Goal: Task Accomplishment & Management: Manage account settings

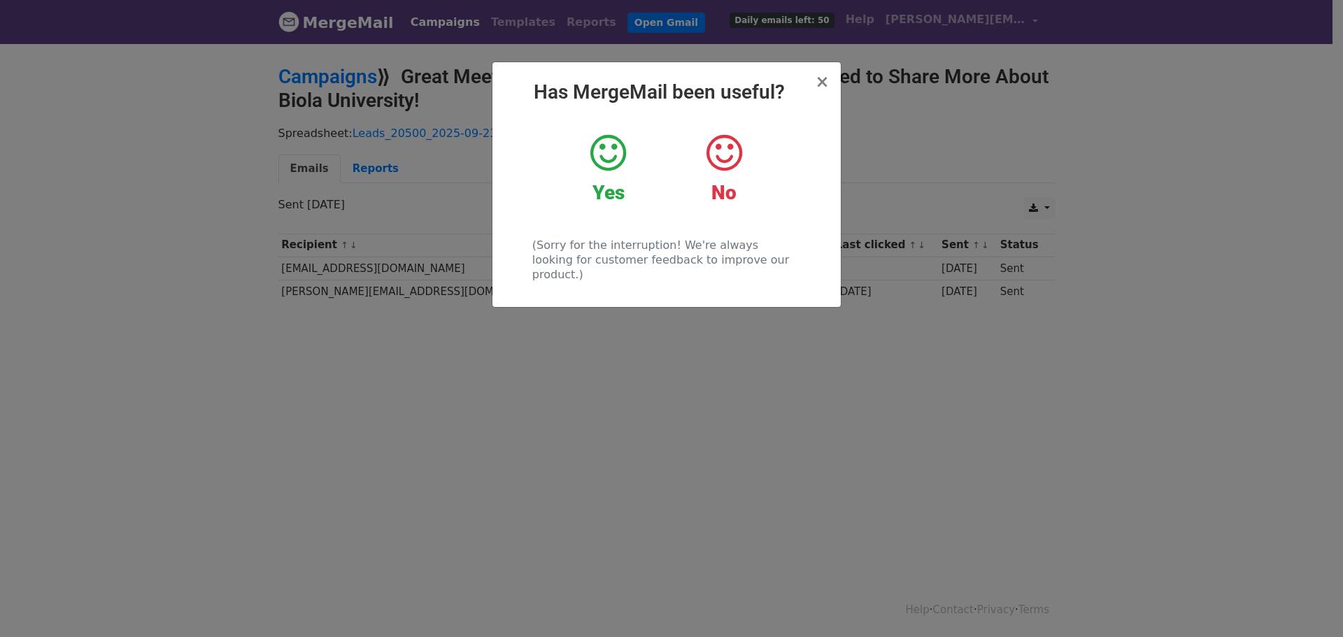
click at [616, 161] on icon at bounding box center [608, 153] width 36 height 42
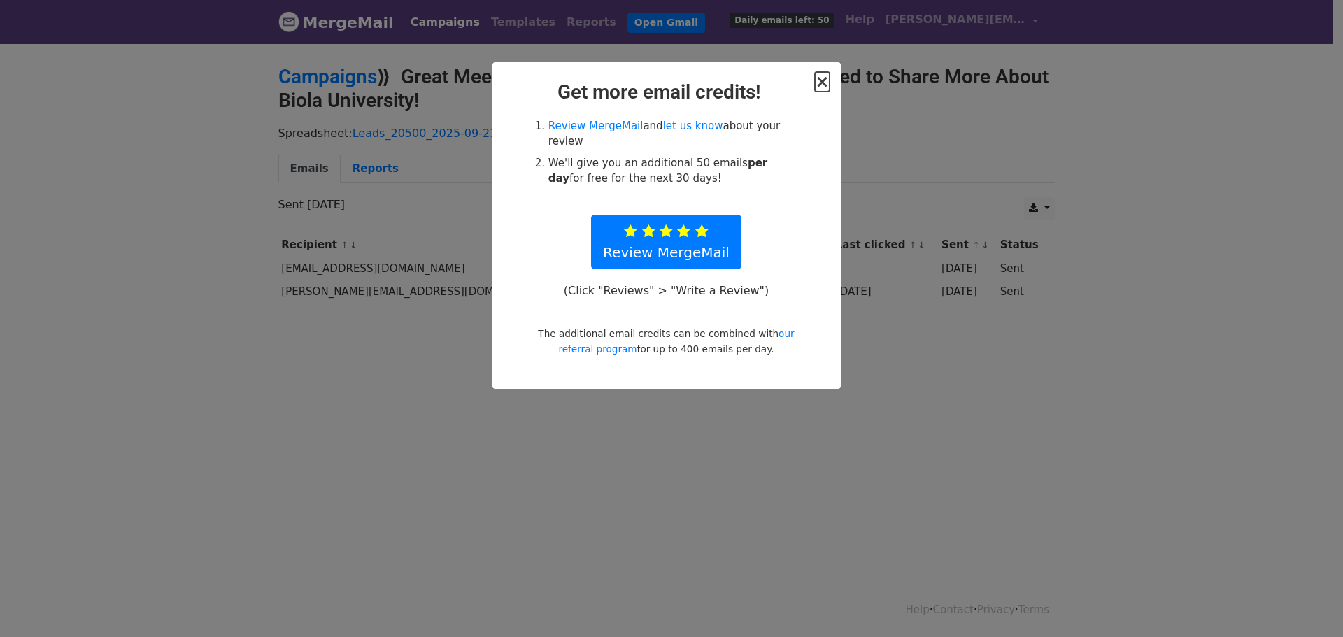
click at [828, 82] on span "×" at bounding box center [822, 82] width 14 height 20
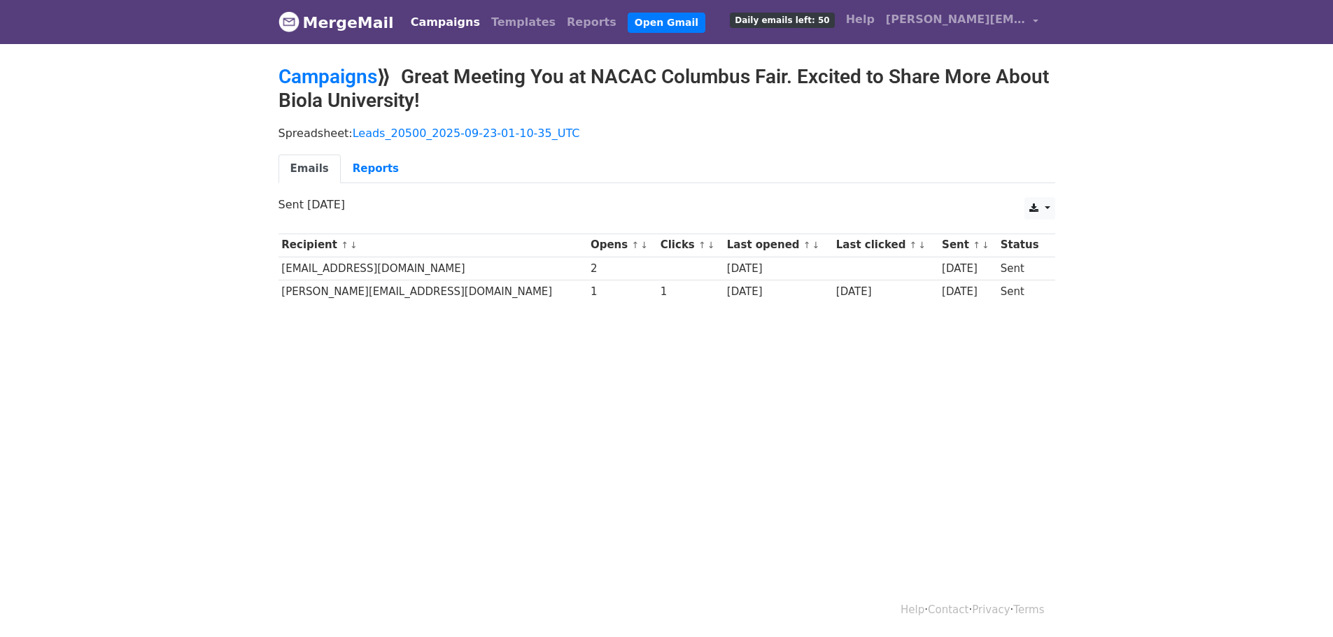
click at [518, 424] on html "MergeMail Campaigns Templates Reports Open Gmail Daily emails left: 50 Help rit…" at bounding box center [666, 318] width 1333 height 637
click at [316, 167] on link "Emails" at bounding box center [309, 169] width 62 height 29
click at [448, 132] on link "Leads_20500_2025-09-23-01-10-35_UTC" at bounding box center [466, 133] width 227 height 13
click at [361, 71] on link "Campaigns" at bounding box center [327, 76] width 99 height 23
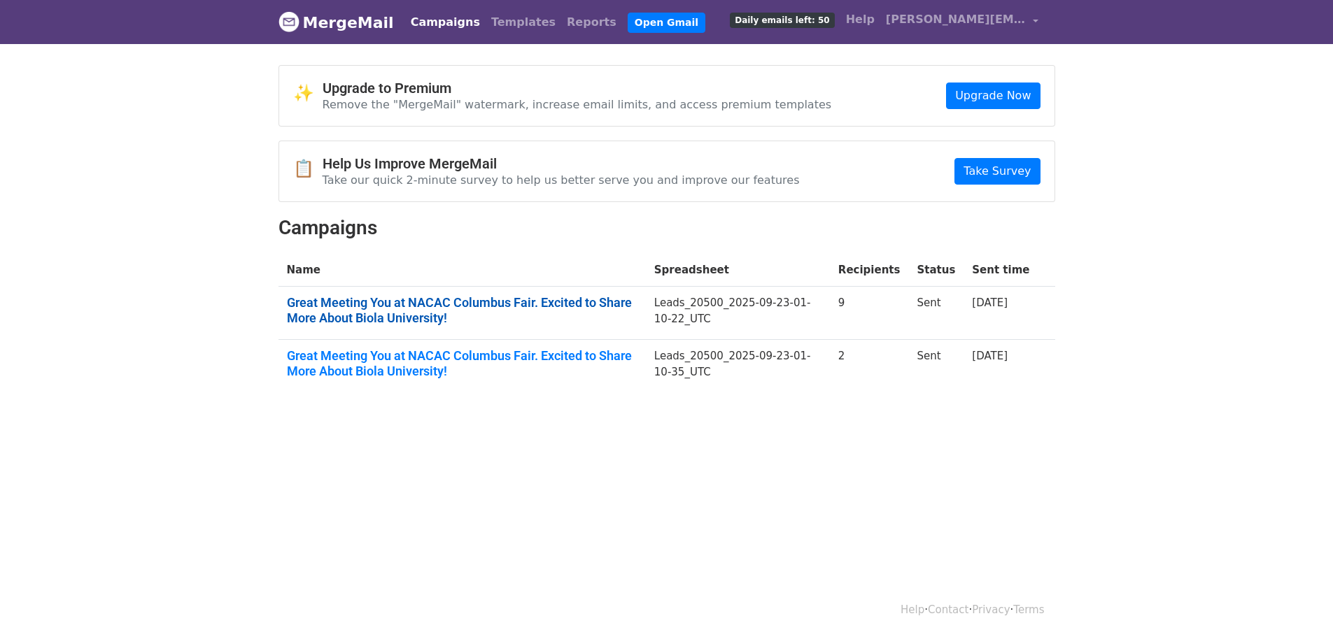
click at [516, 308] on link "Great Meeting You at NACAC Columbus Fair. Excited to Share More About Biola Uni…" at bounding box center [462, 310] width 351 height 30
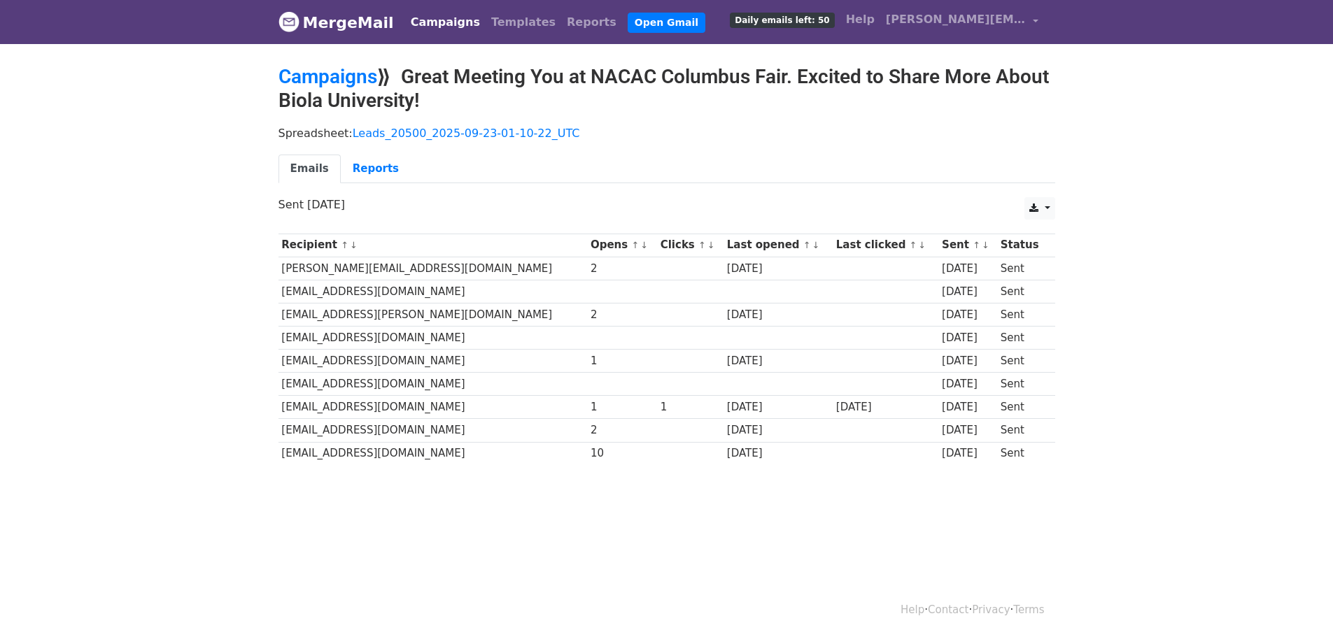
click at [362, 404] on td "[EMAIL_ADDRESS][DOMAIN_NAME]" at bounding box center [432, 407] width 309 height 23
click at [360, 165] on link "Reports" at bounding box center [376, 169] width 70 height 29
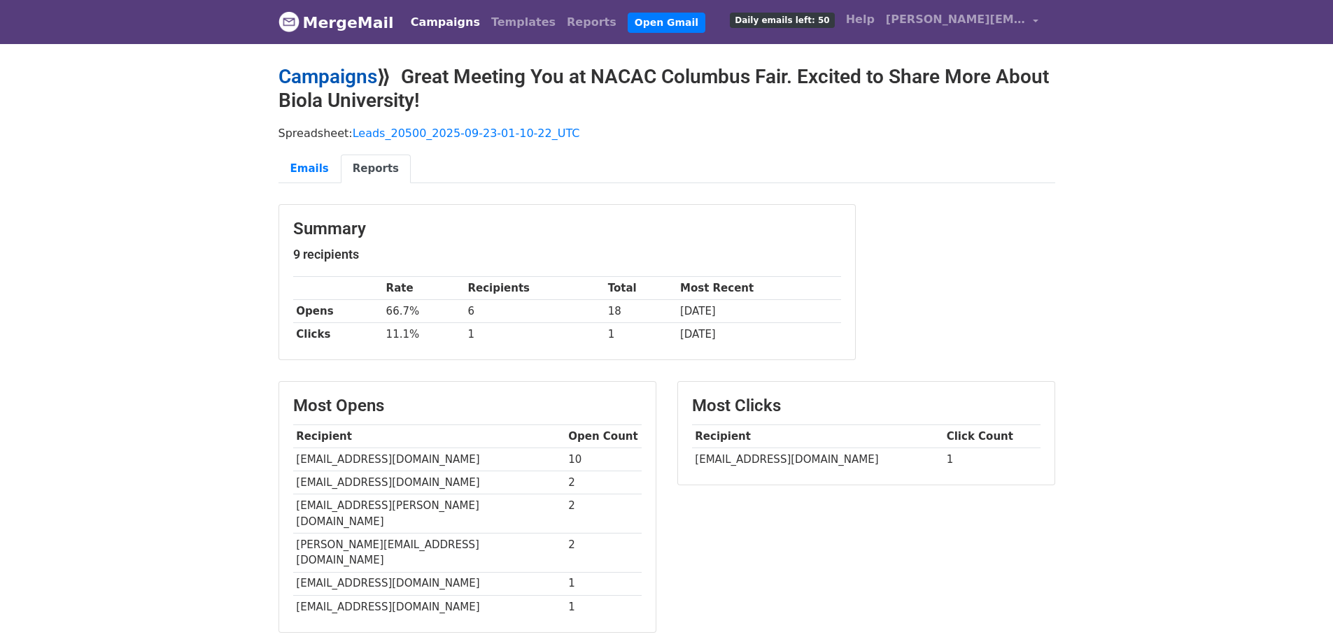
click at [366, 78] on link "Campaigns" at bounding box center [327, 76] width 99 height 23
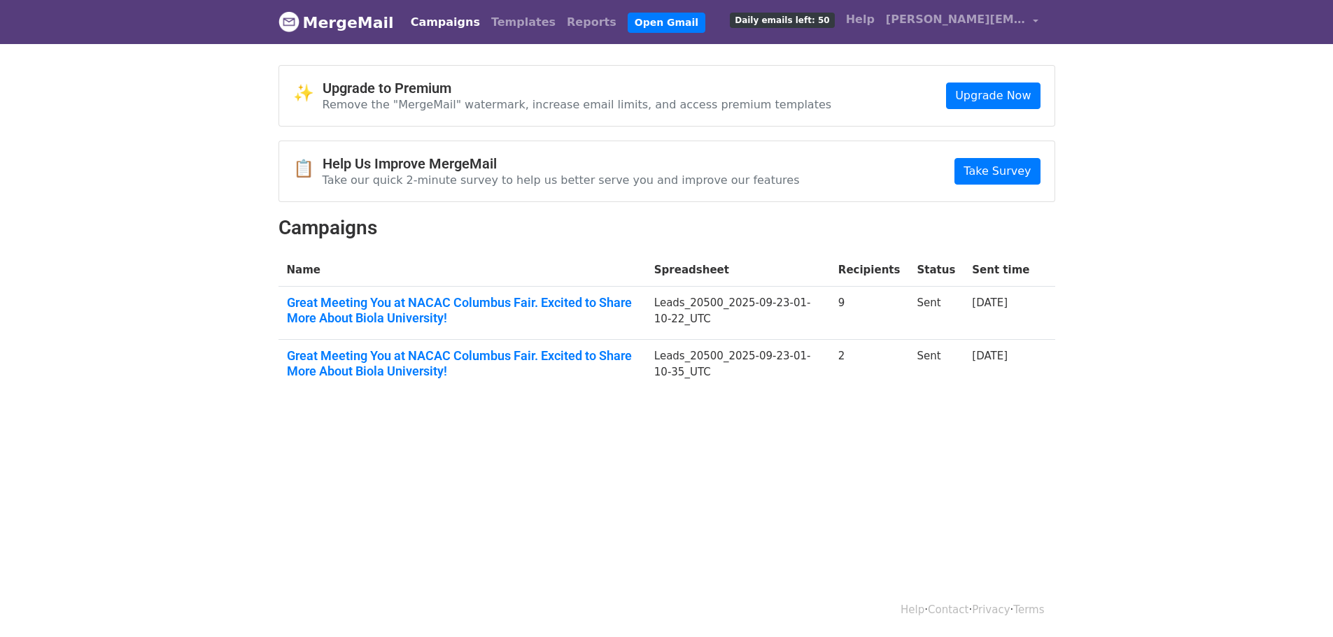
click at [361, 341] on td "Great Meeting You at NACAC Columbus Fair. Excited to Share More About Biola Uni…" at bounding box center [461, 366] width 367 height 53
click at [361, 362] on link "Great Meeting You at NACAC Columbus Fair. Excited to Share More About Biola Uni…" at bounding box center [462, 363] width 351 height 30
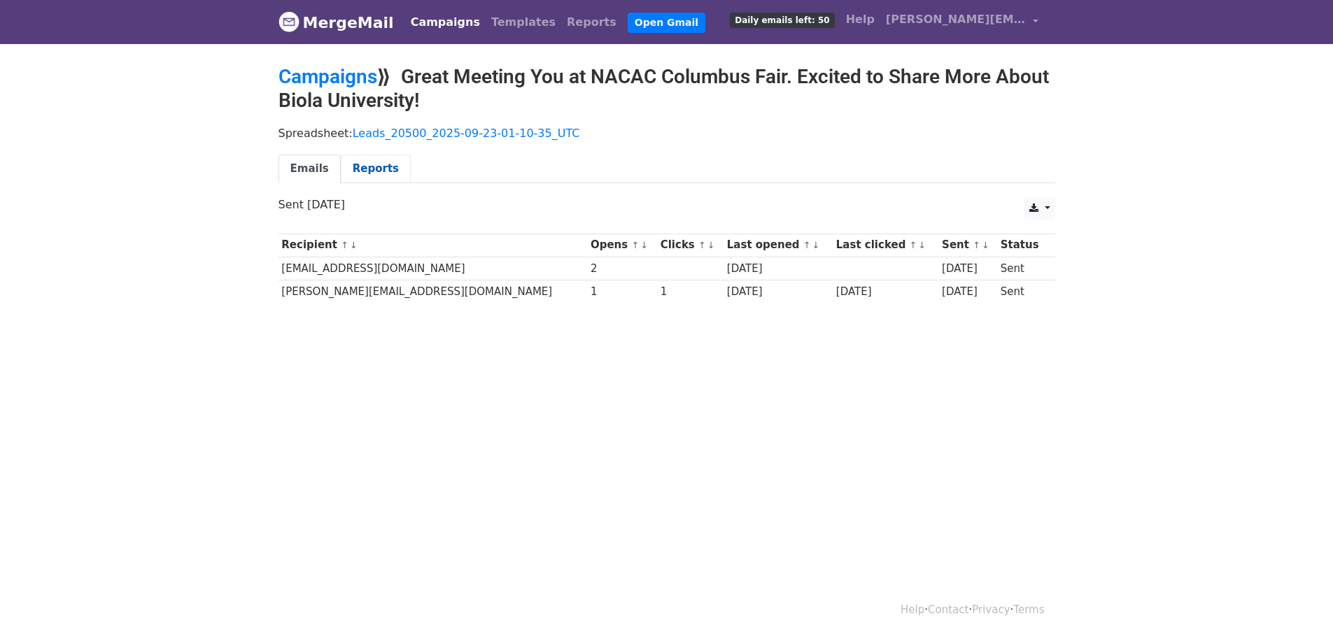
click at [374, 171] on link "Reports" at bounding box center [376, 169] width 70 height 29
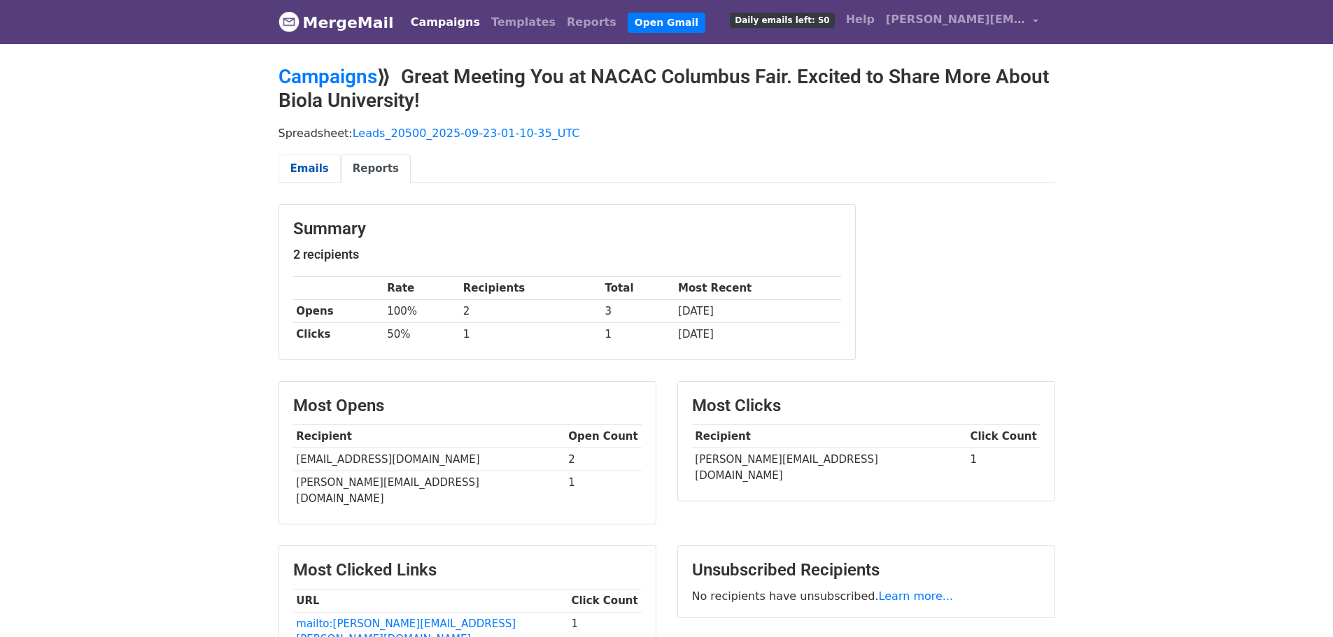
click at [302, 165] on link "Emails" at bounding box center [309, 169] width 62 height 29
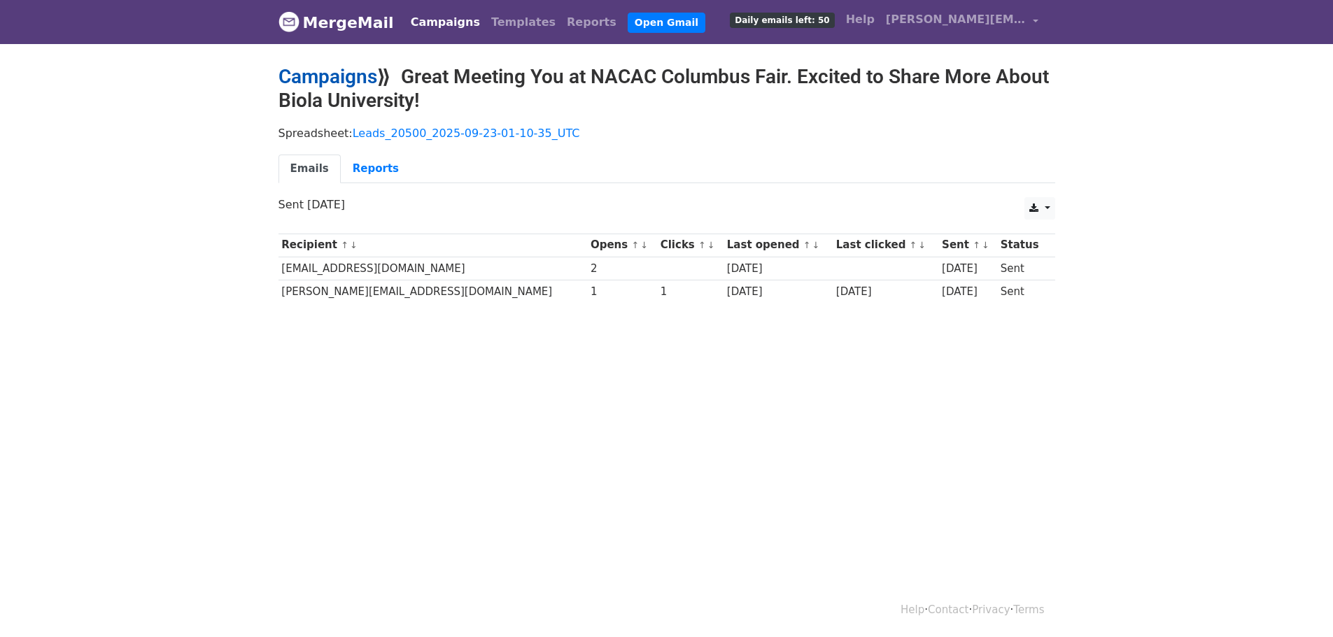
click at [357, 73] on link "Campaigns" at bounding box center [327, 76] width 99 height 23
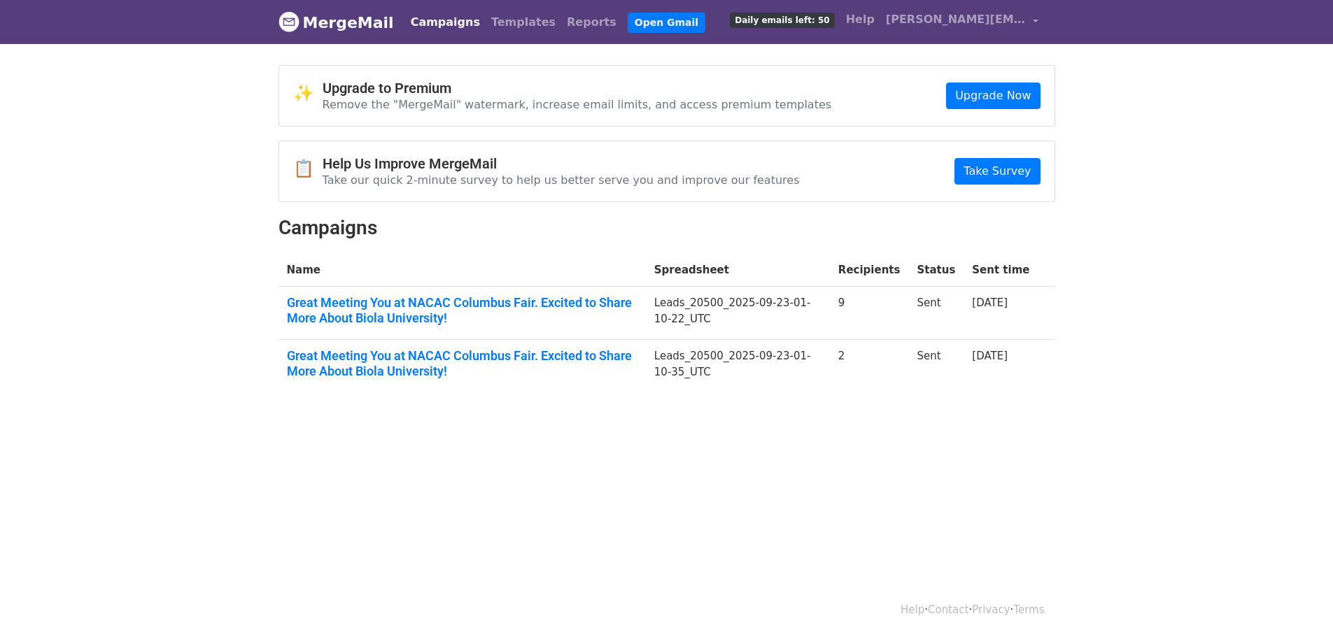
click at [132, 184] on body "MergeMail Campaigns Templates Reports Open Gmail Daily emails left: 50 Help [PE…" at bounding box center [666, 230] width 1333 height 460
